Goal: Task Accomplishment & Management: Manage account settings

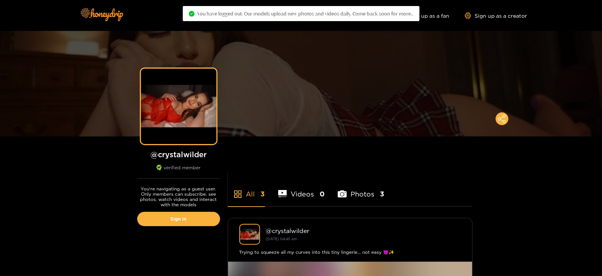
click at [181, 209] on div "You're navigating as a guest user. Only members can subscribe, see photos, watc…" at bounding box center [179, 208] width 98 height 59
click at [157, 218] on link "Sign in" at bounding box center [178, 219] width 83 height 14
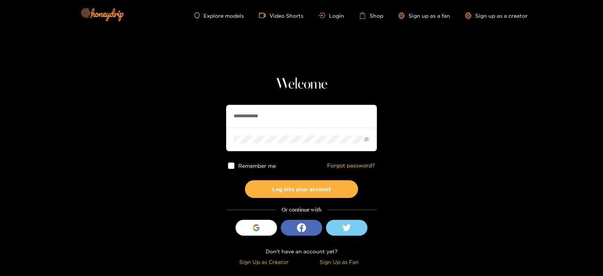
click at [249, 118] on input "**********" at bounding box center [301, 116] width 151 height 23
click at [245, 180] on button "Log into your account" at bounding box center [301, 189] width 113 height 18
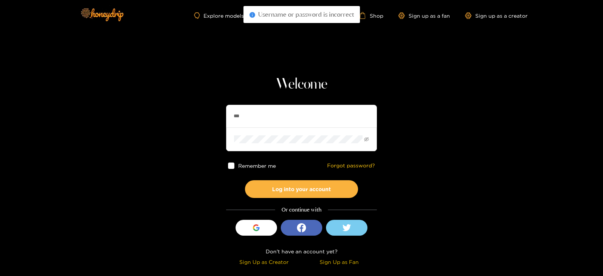
type input "********"
click at [245, 180] on button "Log into your account" at bounding box center [301, 189] width 113 height 18
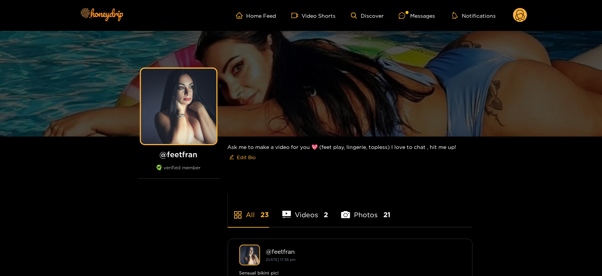
click at [516, 22] on icon at bounding box center [520, 15] width 14 height 15
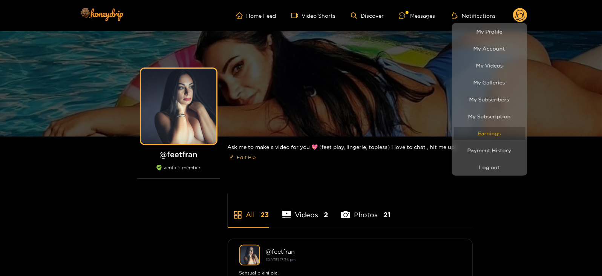
click at [468, 127] on link "Earnings" at bounding box center [490, 133] width 72 height 13
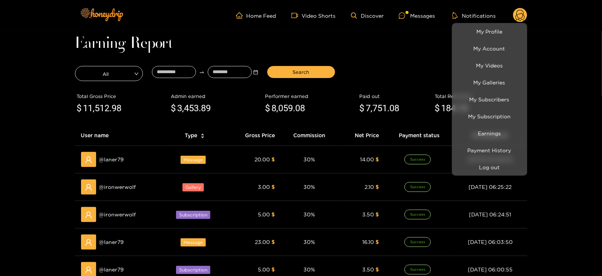
click at [170, 70] on div at bounding box center [301, 138] width 602 height 276
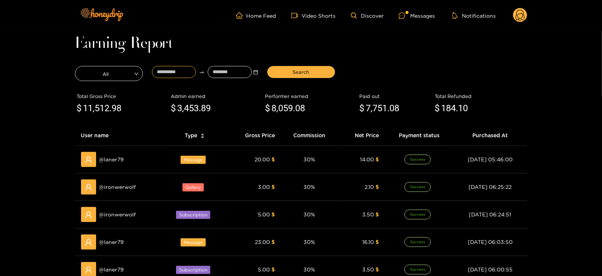
click at [170, 70] on input at bounding box center [174, 72] width 44 height 12
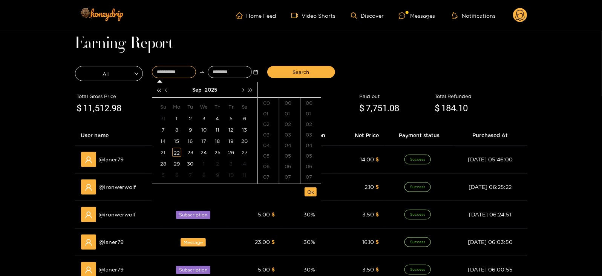
click at [165, 89] on button "button" at bounding box center [167, 89] width 8 height 15
click at [219, 163] on div "28" at bounding box center [217, 163] width 9 height 9
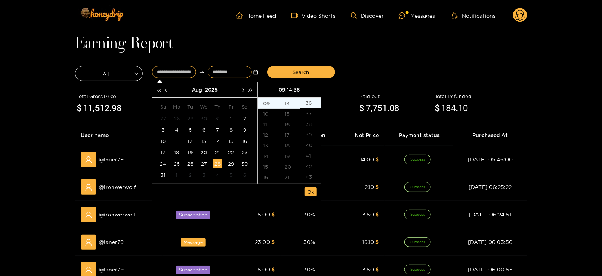
type input "**********"
click at [219, 69] on input at bounding box center [230, 72] width 44 height 12
click at [240, 87] on button "button" at bounding box center [242, 89] width 8 height 15
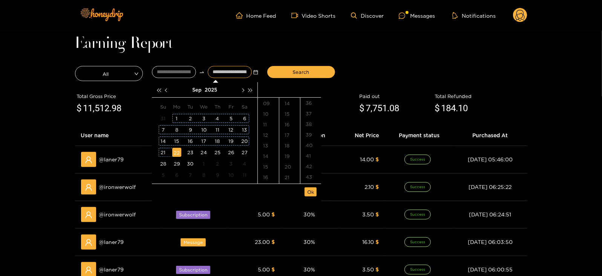
click at [174, 150] on div "22" at bounding box center [176, 152] width 9 height 9
type input "**********"
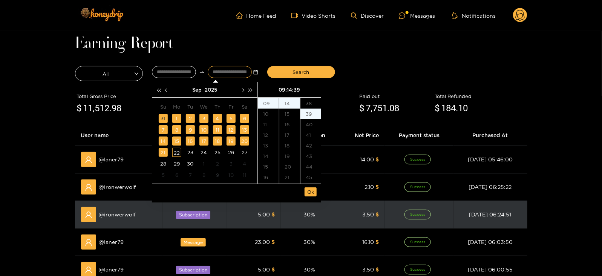
scroll to position [411, 0]
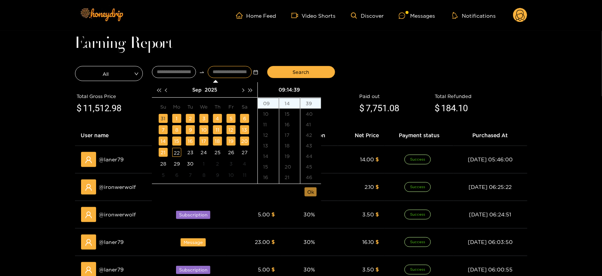
click at [312, 192] on span "Ok" at bounding box center [310, 192] width 7 height 8
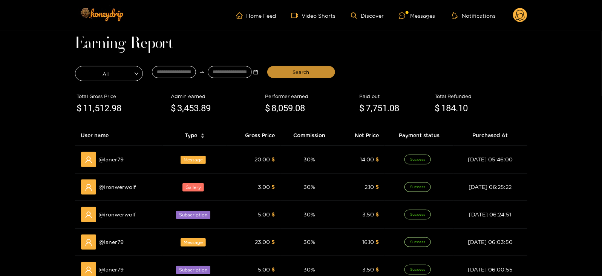
click at [295, 72] on span "Search" at bounding box center [301, 72] width 17 height 8
click at [428, 18] on div "Messages" at bounding box center [417, 15] width 36 height 9
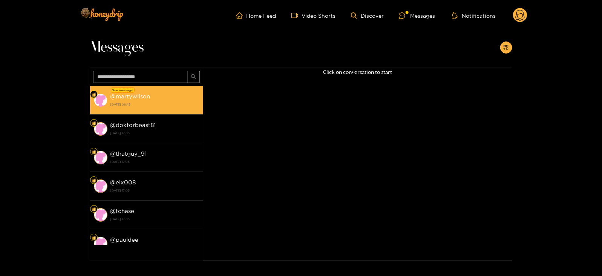
click at [150, 101] on div "@ martywilson 22 September 2025 08:45" at bounding box center [154, 100] width 89 height 17
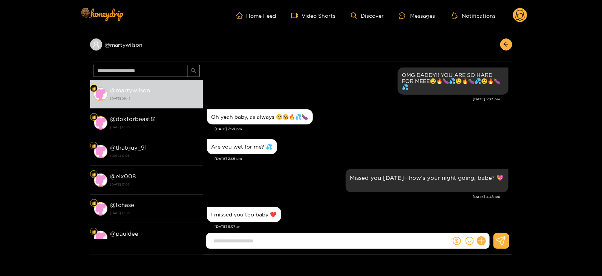
scroll to position [746, 0]
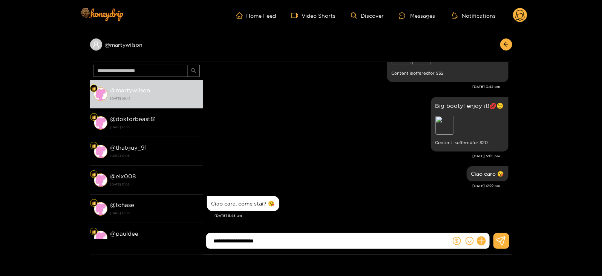
type input "**********"
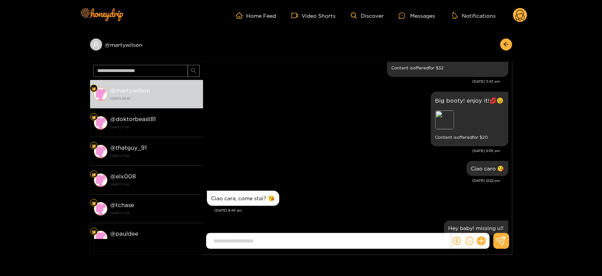
scroll to position [776, 0]
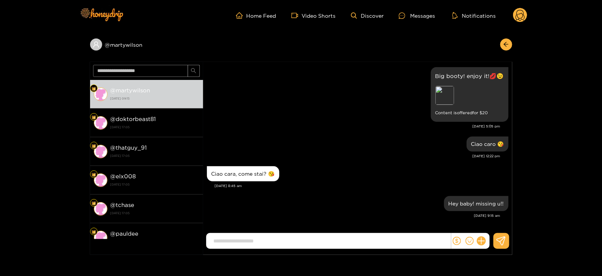
click at [527, 20] on header "Home Feed Video Shorts Discover Messages Notifications 0" at bounding box center [301, 15] width 602 height 31
click at [523, 18] on circle at bounding box center [520, 15] width 14 height 14
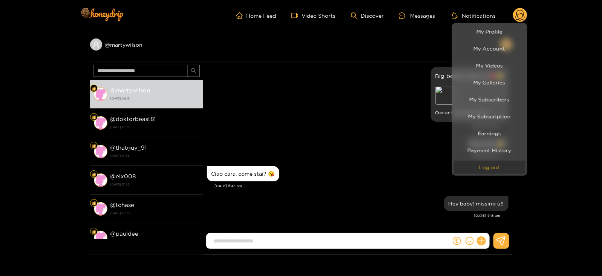
click at [463, 168] on button "Log out" at bounding box center [490, 166] width 72 height 13
